Goal: Browse casually

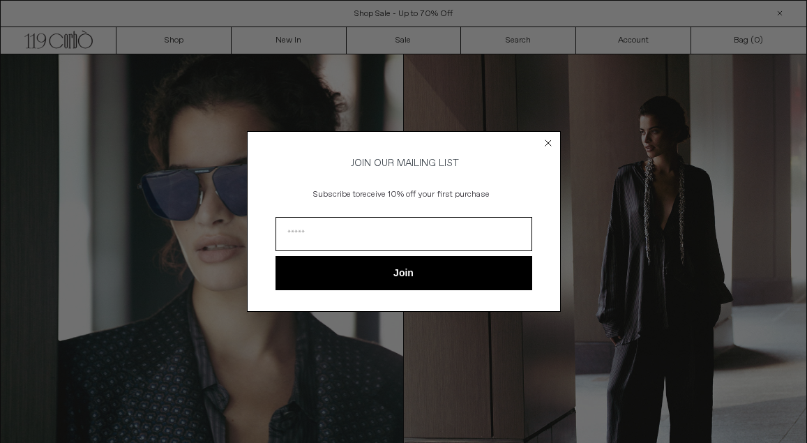
click at [291, 38] on div "Close dialog JOIN OUR MAILING LIST Subscribe to receive 10% off your first purc…" at bounding box center [403, 221] width 807 height 443
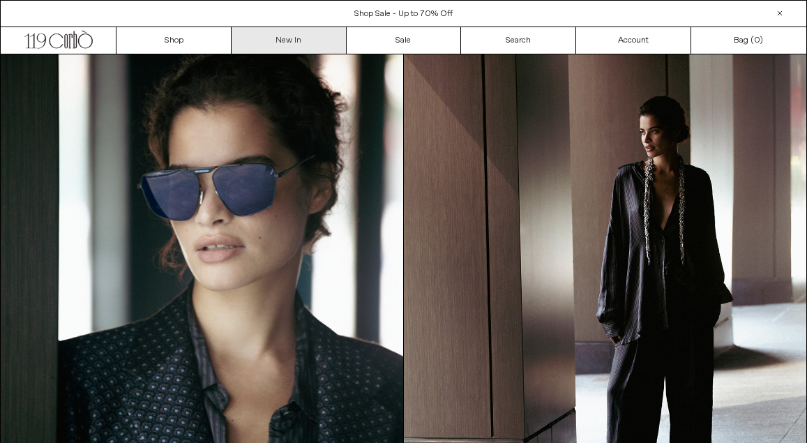
click at [290, 40] on link "New In" at bounding box center [288, 40] width 115 height 26
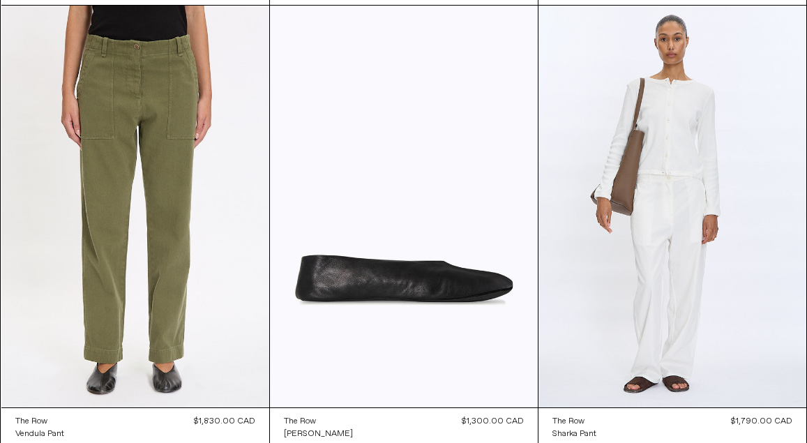
scroll to position [8918, 0]
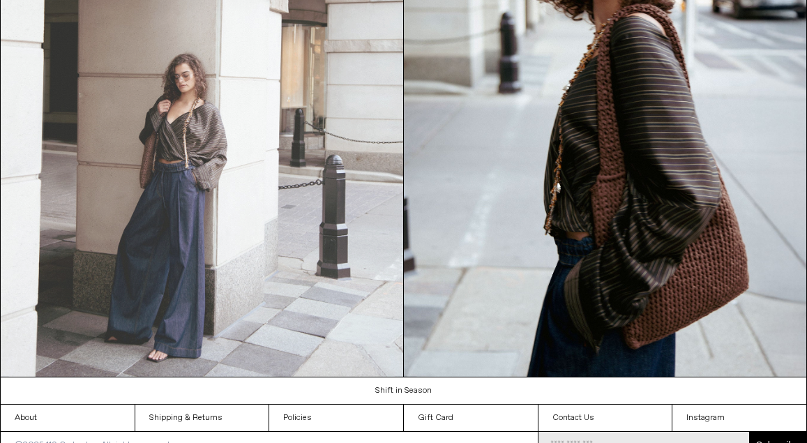
scroll to position [1208, 0]
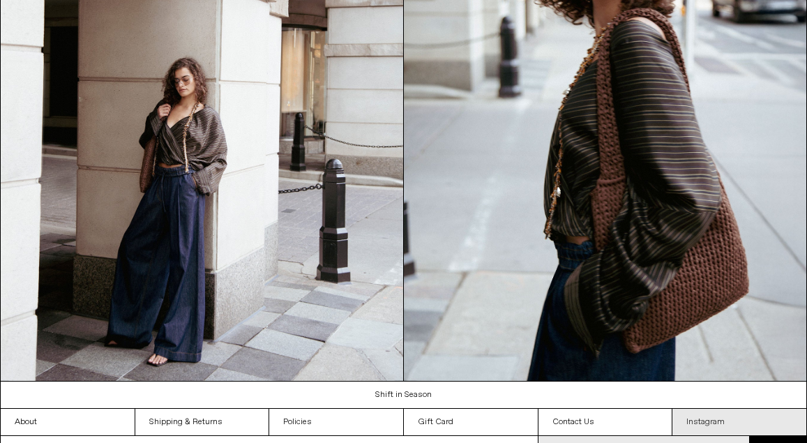
click at [717, 423] on link "Instagram" at bounding box center [739, 422] width 134 height 26
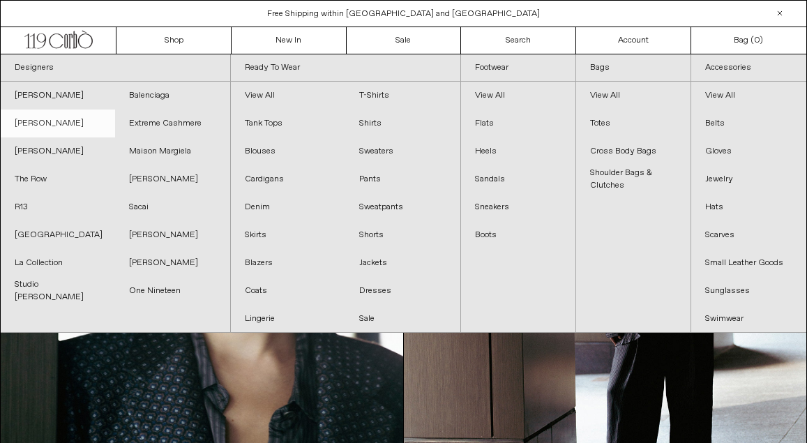
click at [44, 126] on link "[PERSON_NAME]" at bounding box center [58, 123] width 114 height 28
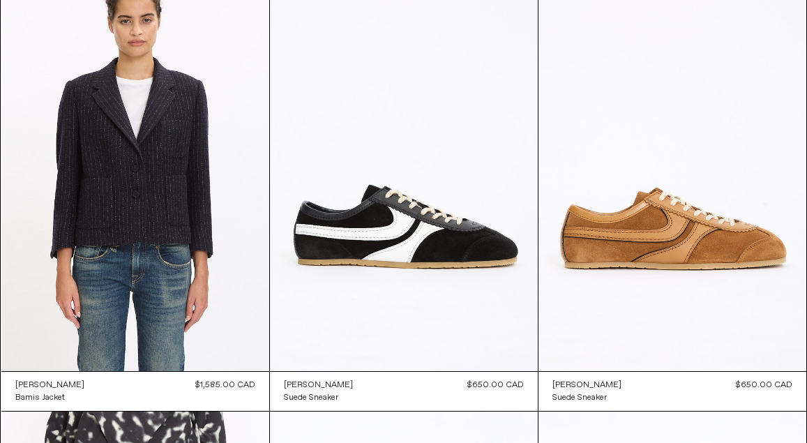
scroll to position [1885, 0]
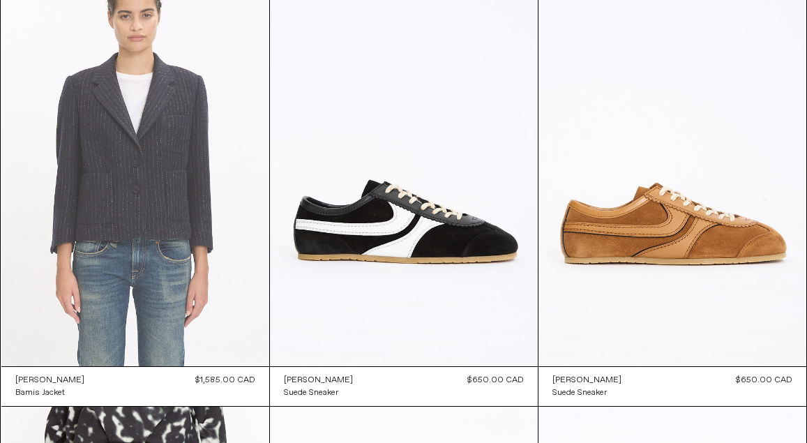
click at [183, 174] on at bounding box center [135, 165] width 268 height 402
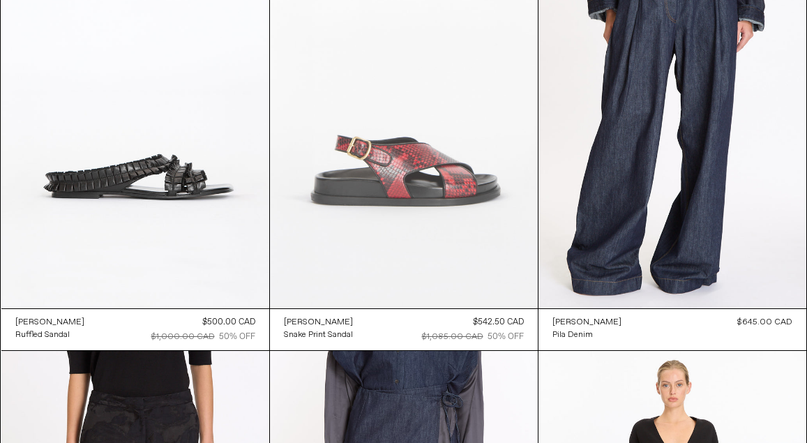
scroll to position [2838, 0]
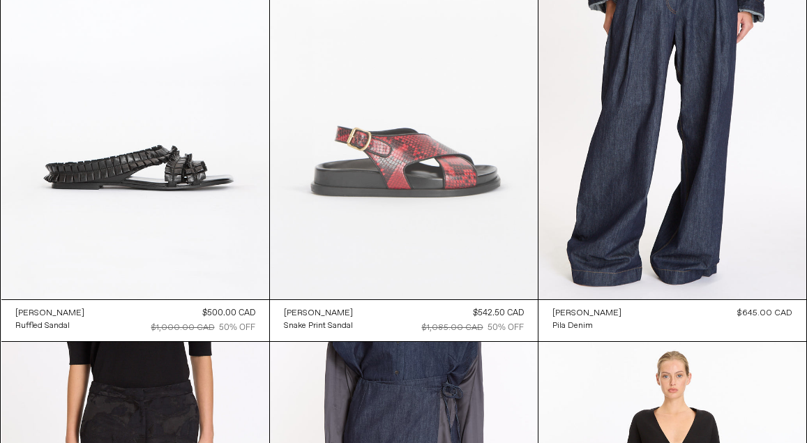
click at [365, 174] on at bounding box center [404, 99] width 268 height 402
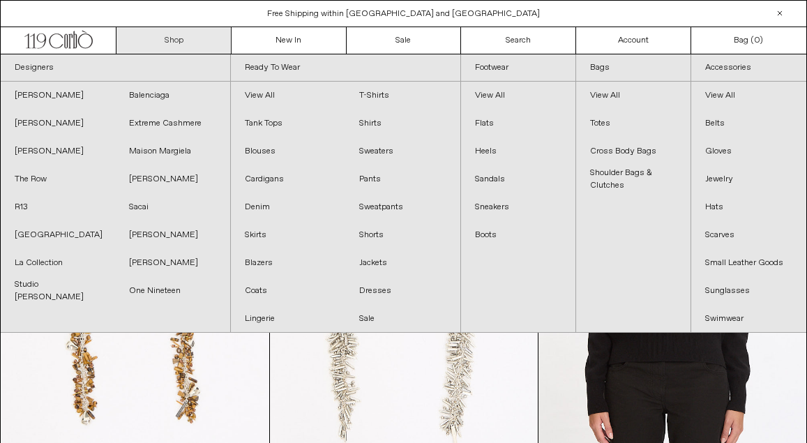
scroll to position [0, 0]
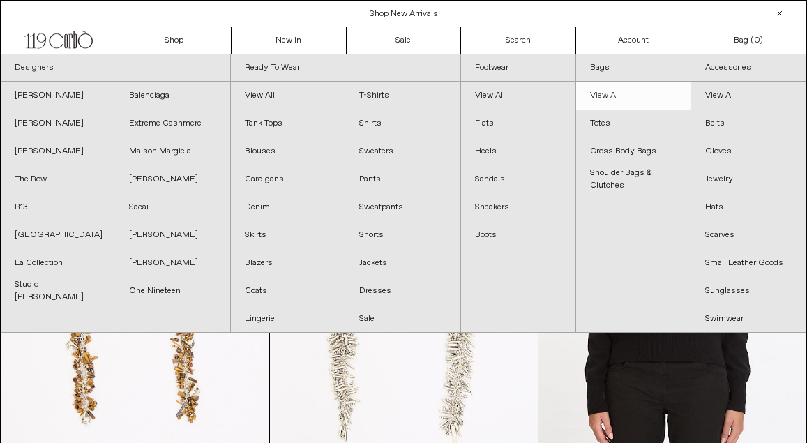
click at [608, 93] on link "View All" at bounding box center [633, 96] width 114 height 28
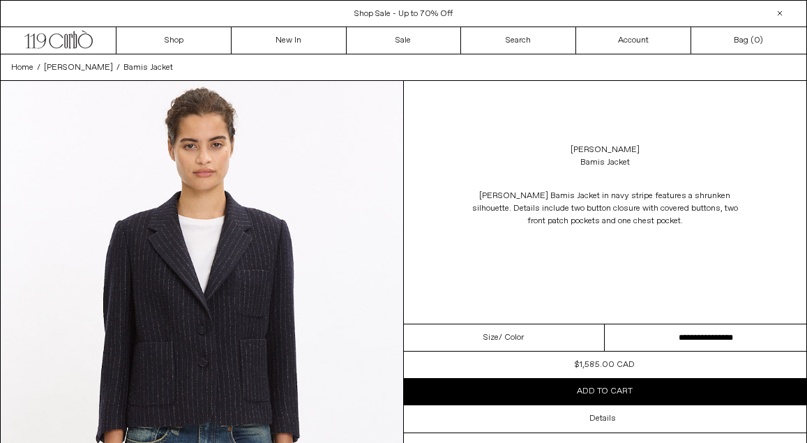
click at [731, 326] on select "**********" at bounding box center [706, 337] width 202 height 27
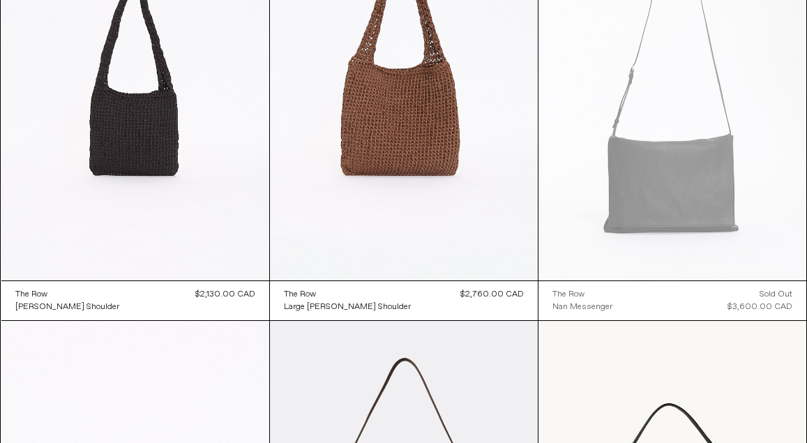
scroll to position [646, 0]
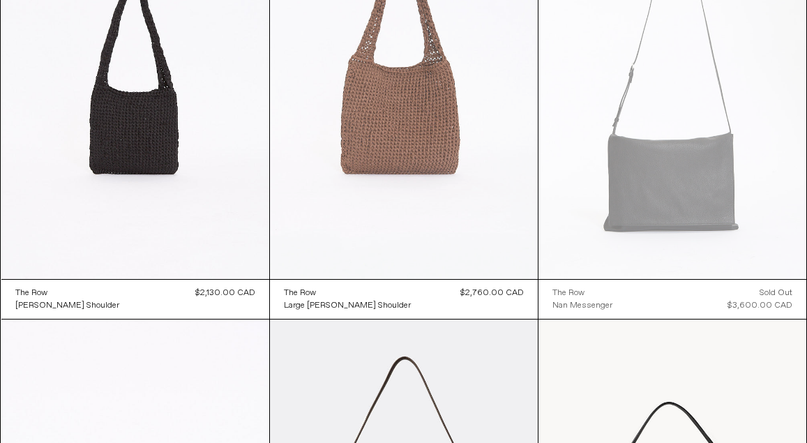
click at [406, 128] on at bounding box center [404, 78] width 268 height 402
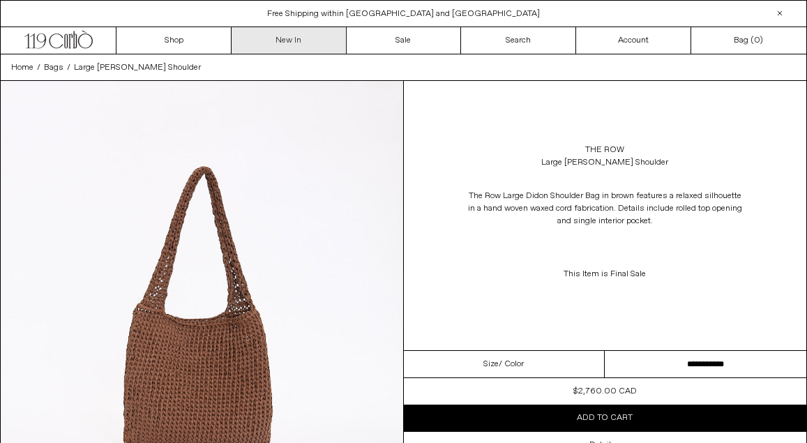
click at [290, 33] on link "New In" at bounding box center [288, 40] width 115 height 26
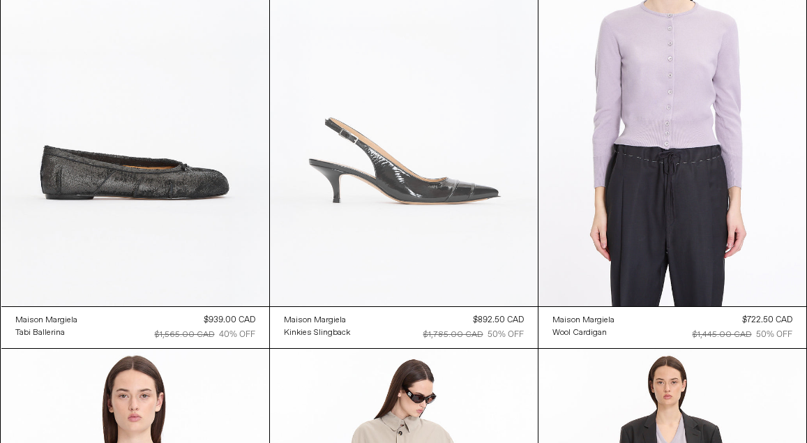
scroll to position [24522, 0]
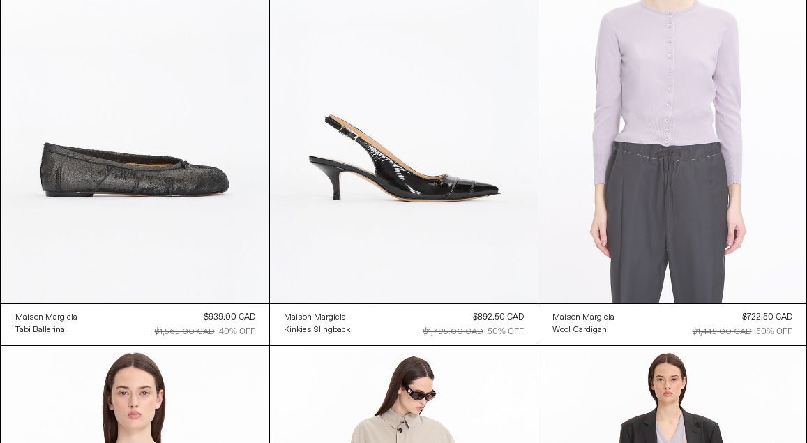
click at [632, 89] on at bounding box center [672, 103] width 268 height 402
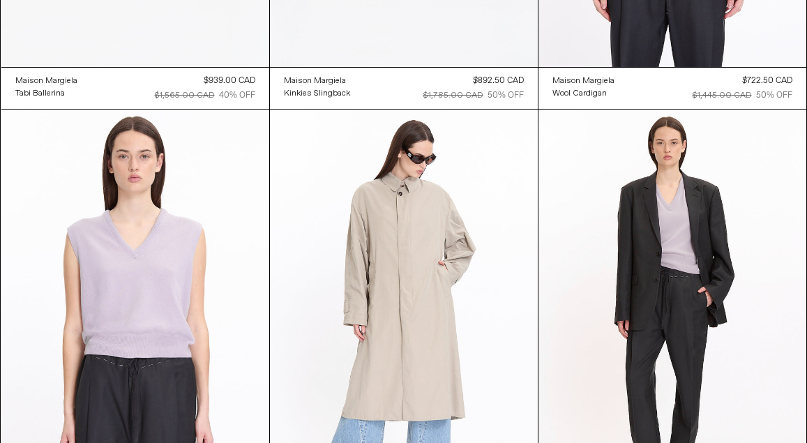
scroll to position [24833, 0]
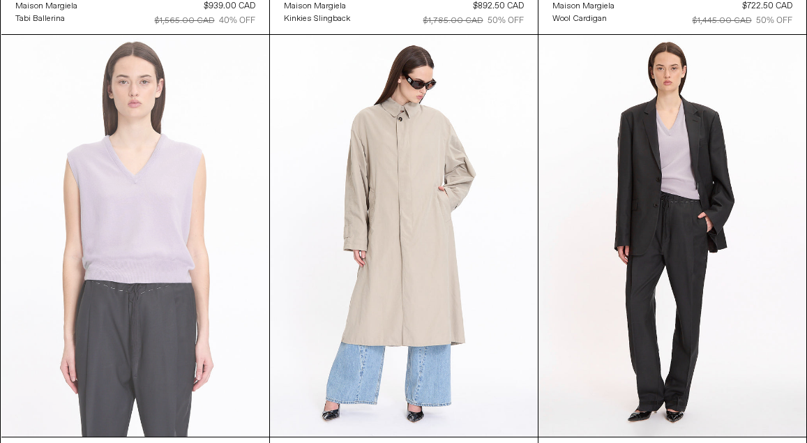
click at [167, 220] on at bounding box center [135, 236] width 268 height 402
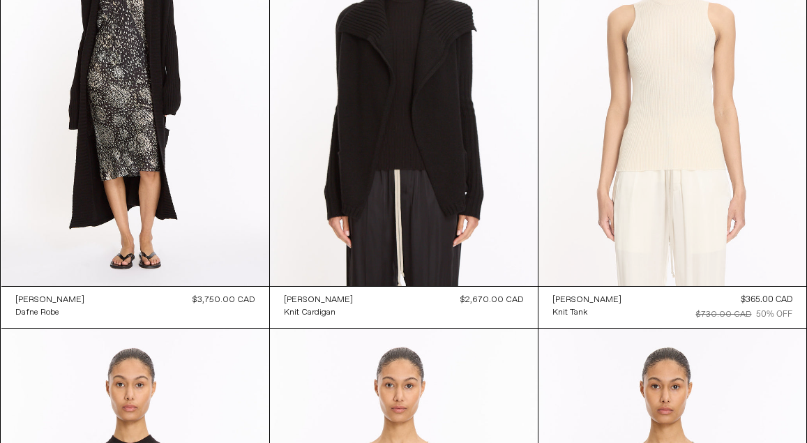
scroll to position [33409, 0]
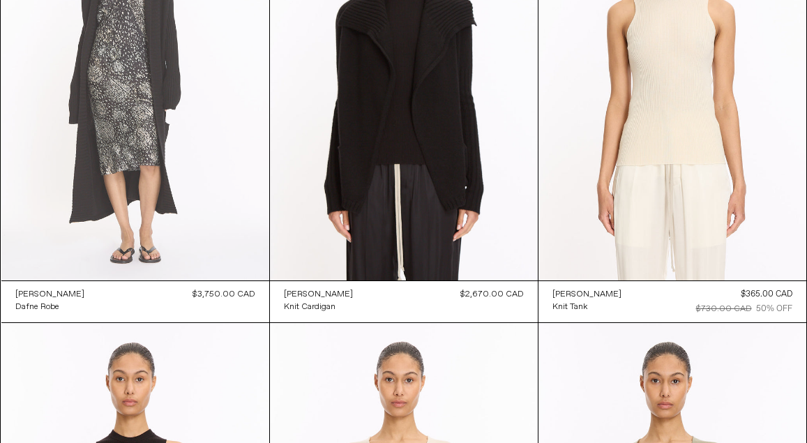
click at [155, 121] on at bounding box center [135, 80] width 268 height 402
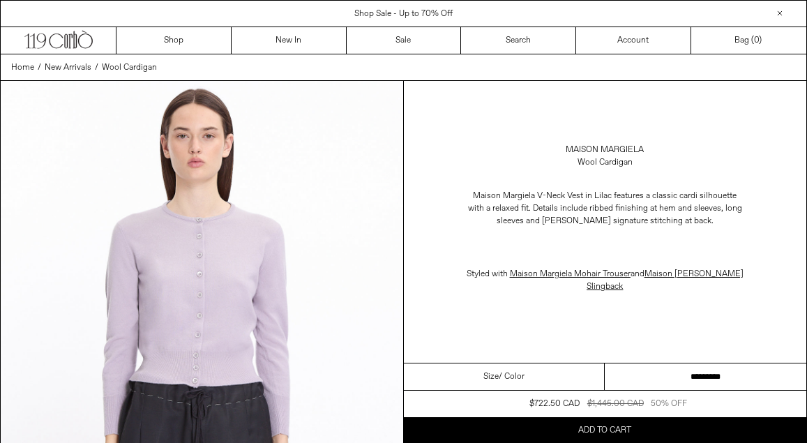
click at [662, 385] on select "**********" at bounding box center [706, 376] width 202 height 27
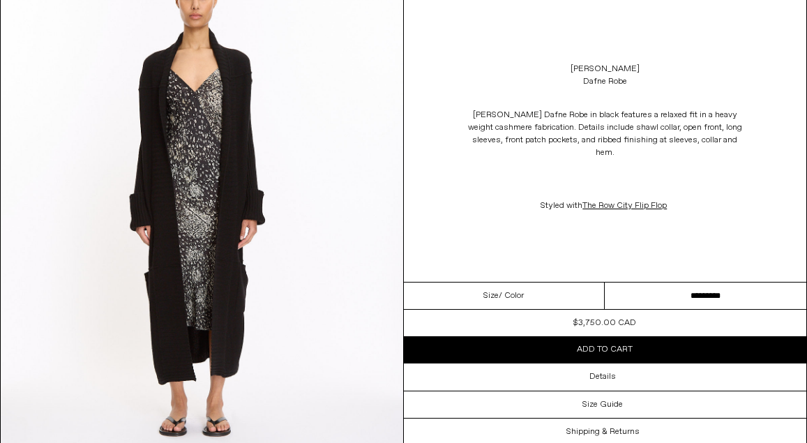
scroll to position [651, 0]
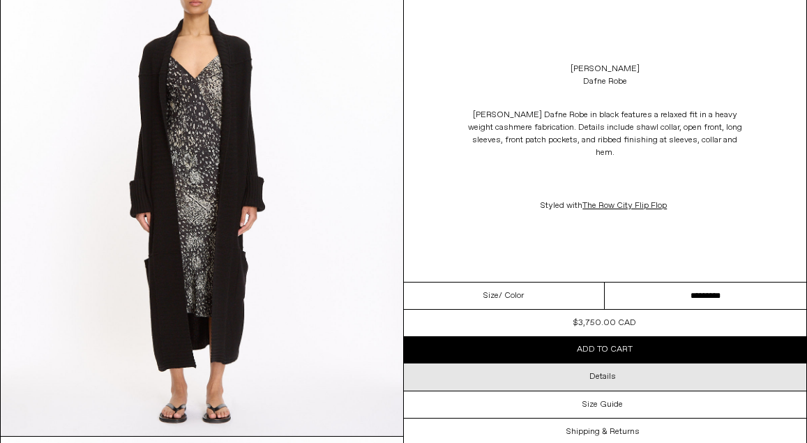
click at [616, 363] on div "Details" at bounding box center [605, 376] width 403 height 26
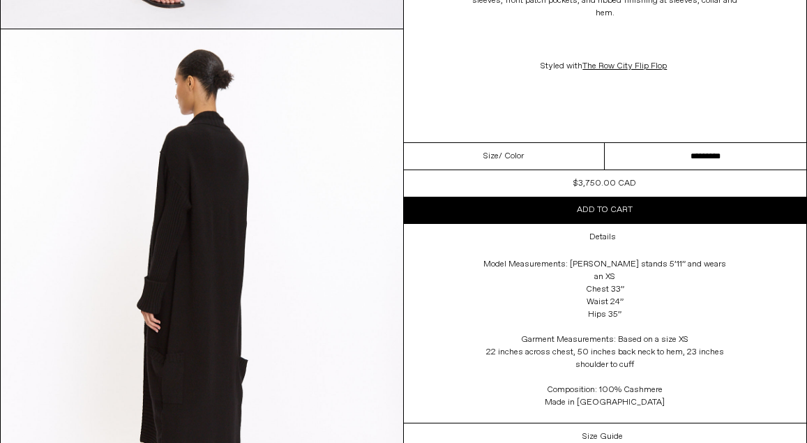
scroll to position [1558, 0]
